Goal: Information Seeking & Learning: Learn about a topic

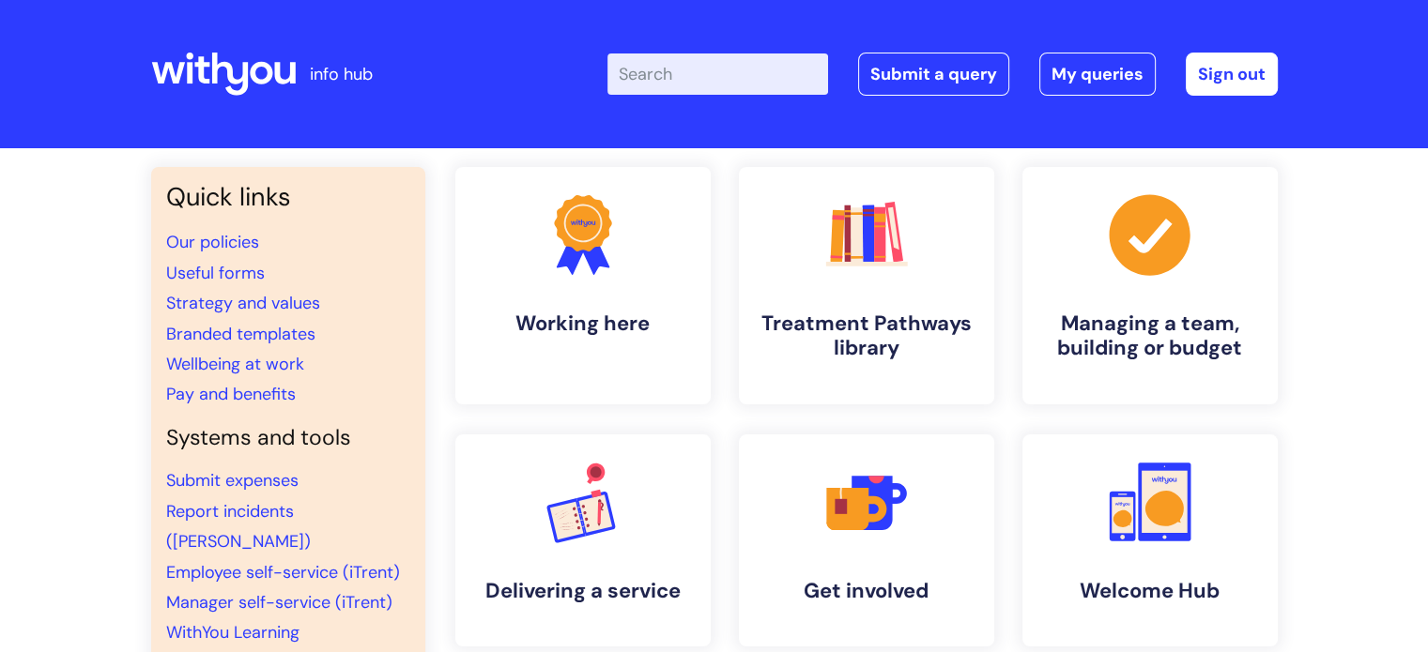
click at [736, 71] on input "Enter your search term here..." at bounding box center [717, 74] width 221 height 41
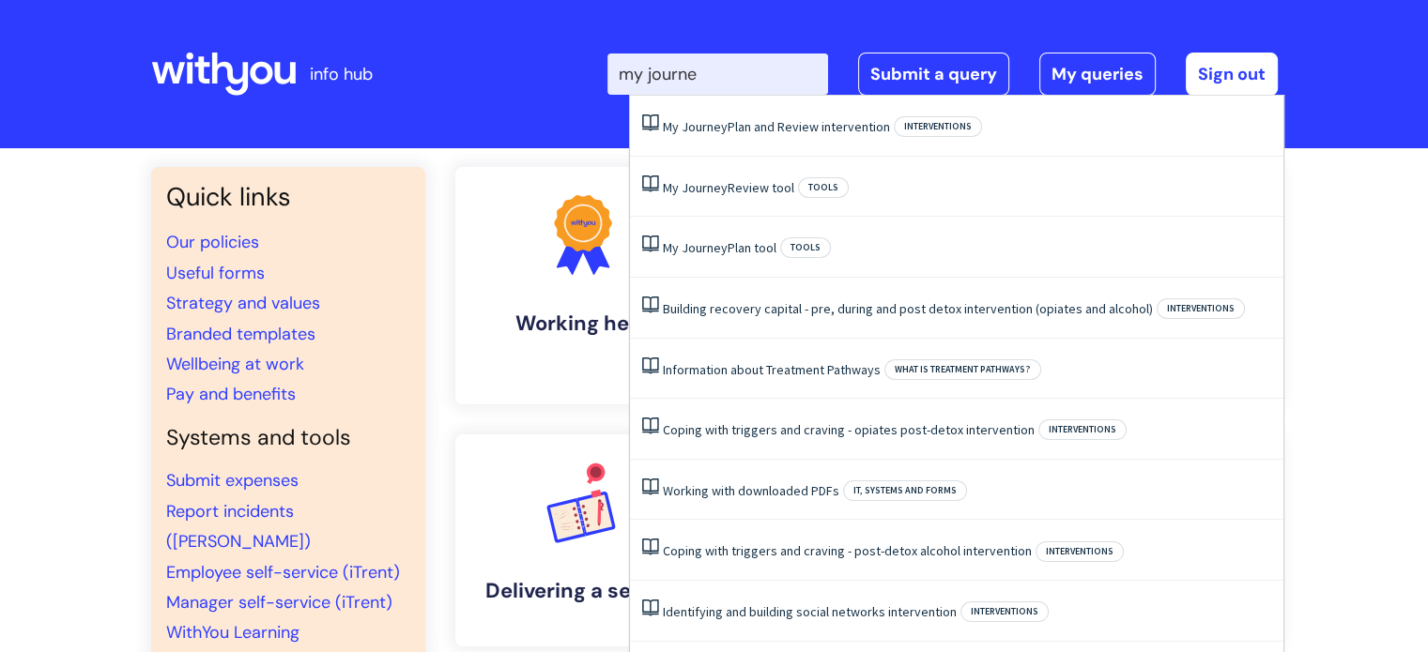
type input "my journey"
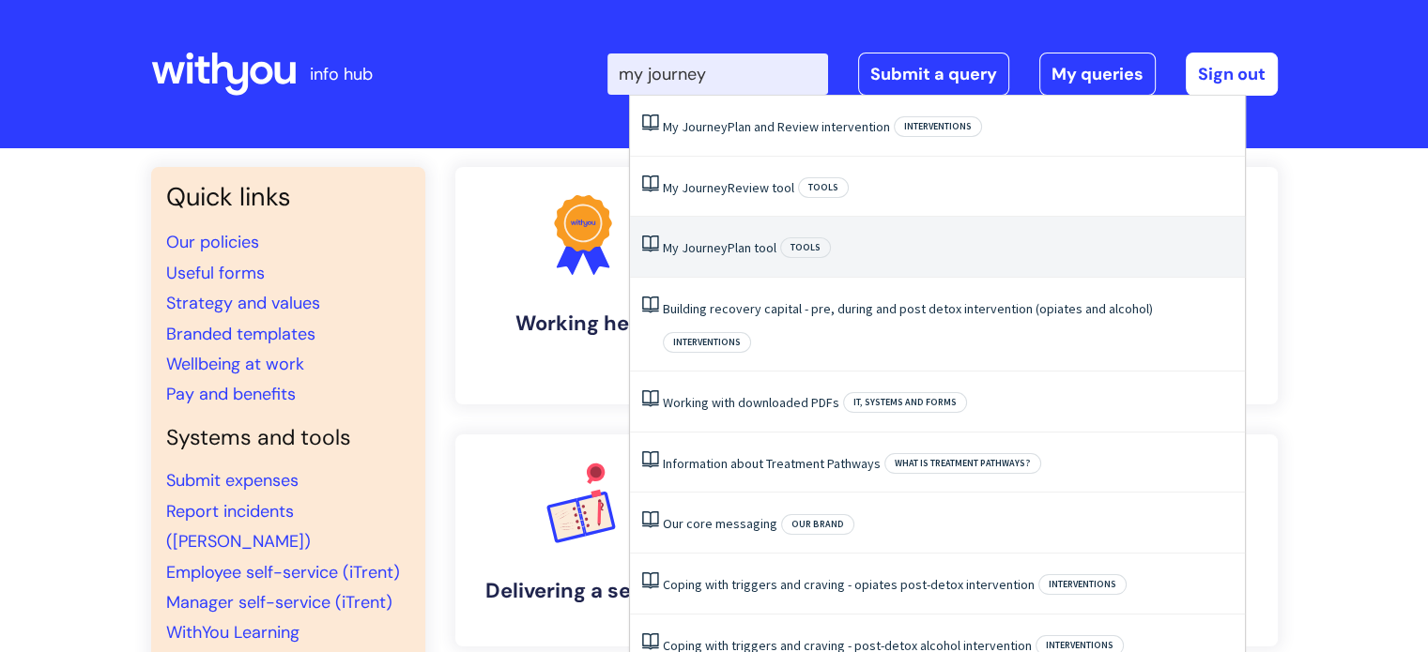
click at [726, 254] on link "My Journey Plan tool" at bounding box center [720, 247] width 114 height 17
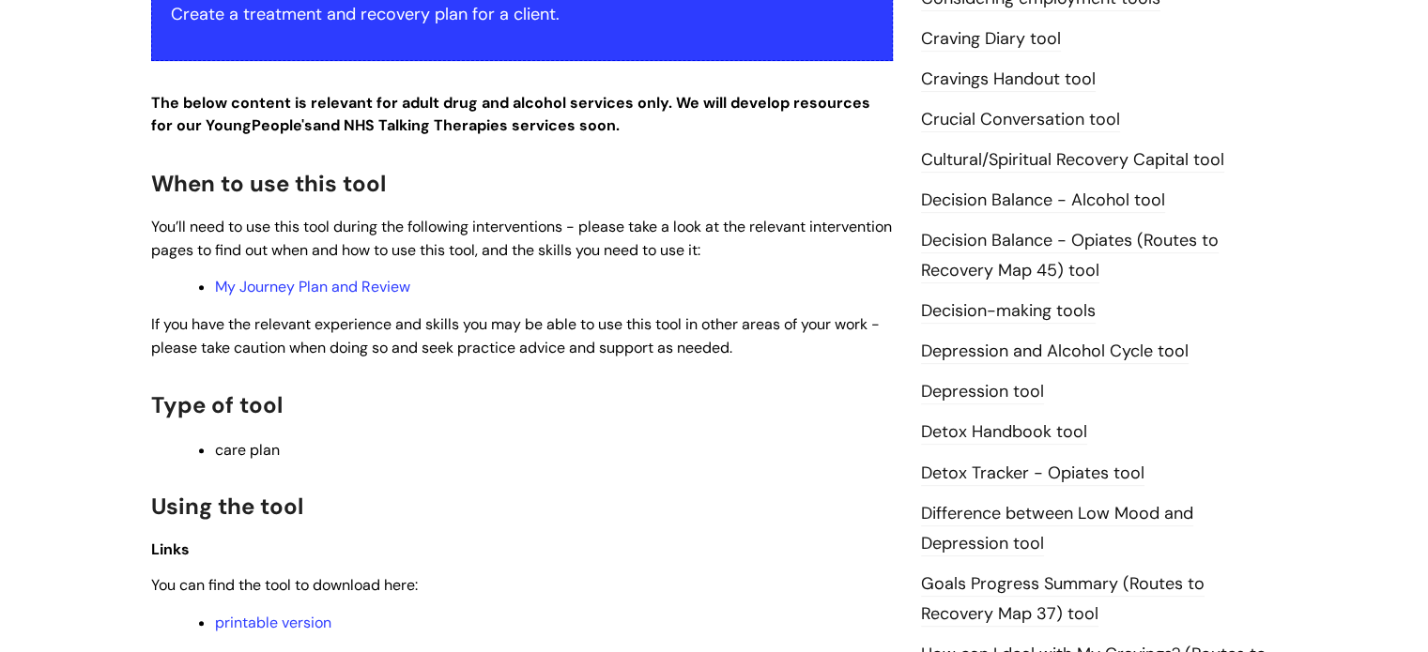
scroll to position [1198, 0]
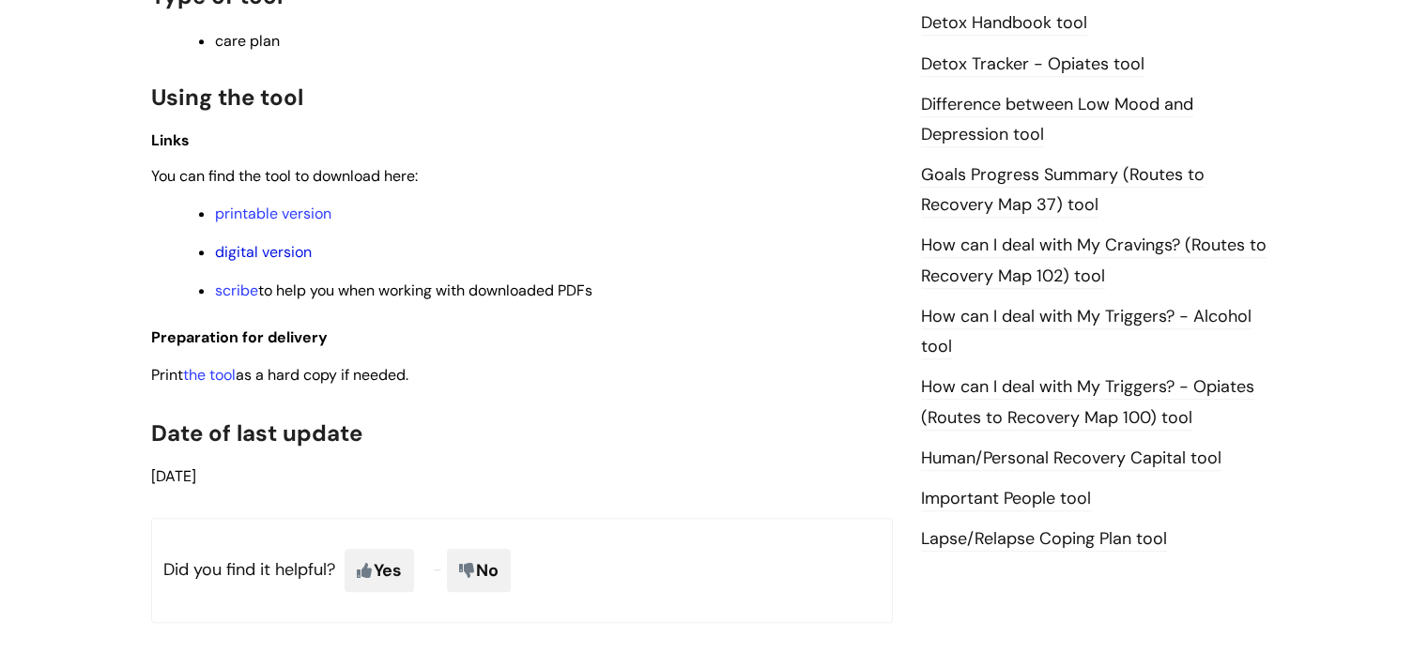
click at [266, 258] on link "digital version" at bounding box center [263, 252] width 97 height 20
